Goal: Obtain resource: Download file/media

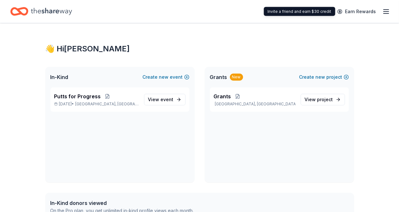
click at [386, 12] on icon "button" at bounding box center [387, 12] width 8 height 8
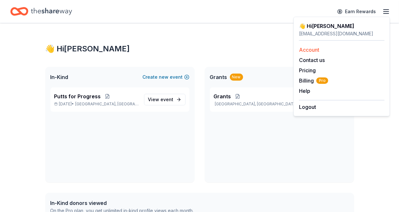
click at [315, 50] on link "Account" at bounding box center [309, 50] width 20 height 6
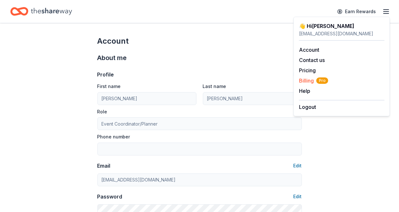
click at [306, 81] on span "Billing Pro" at bounding box center [313, 81] width 29 height 8
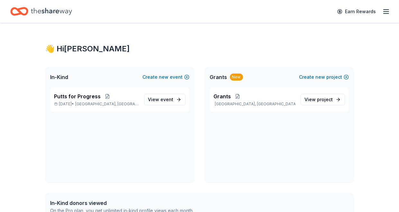
click at [25, 14] on icon "Home" at bounding box center [22, 11] width 10 height 6
click at [85, 97] on span "Putts for Progress" at bounding box center [77, 97] width 47 height 8
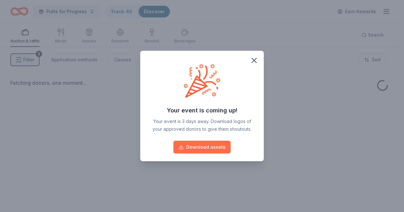
click at [218, 145] on button "Download assets" at bounding box center [201, 147] width 57 height 13
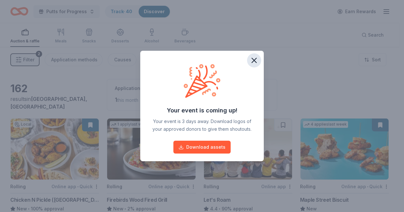
click at [254, 60] on icon "button" at bounding box center [254, 60] width 5 height 5
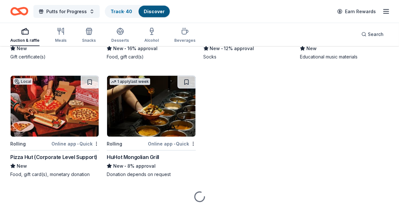
scroll to position [906, 0]
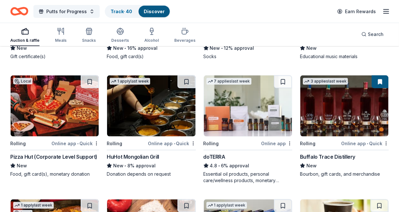
click at [386, 12] on icon "button" at bounding box center [387, 12] width 8 height 8
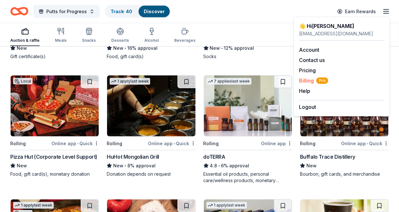
click at [309, 79] on span "Billing Pro" at bounding box center [313, 81] width 29 height 8
